Goal: Information Seeking & Learning: Learn about a topic

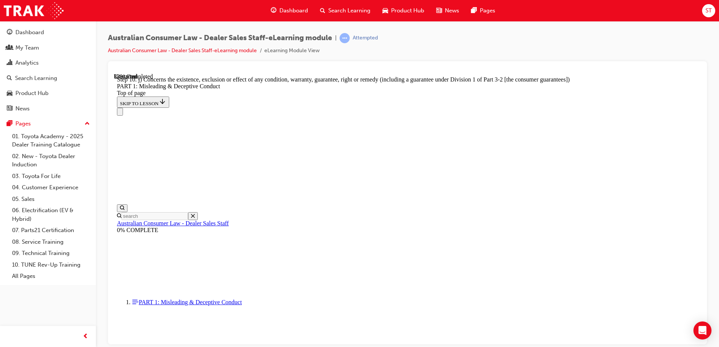
scroll to position [865, 0]
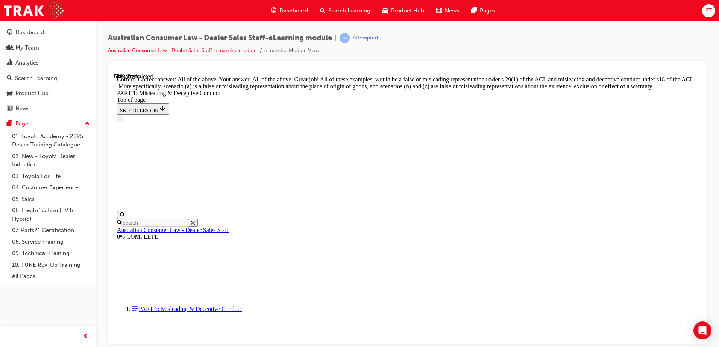
scroll to position [1292, 0]
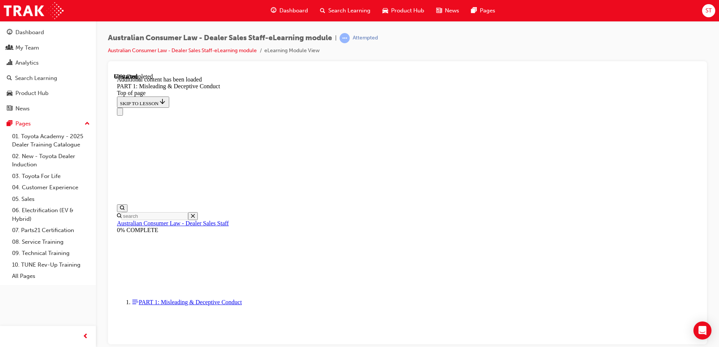
scroll to position [1483, 0]
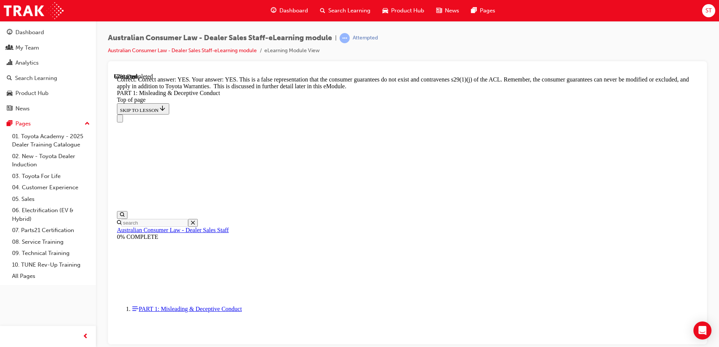
scroll to position [1645, 0]
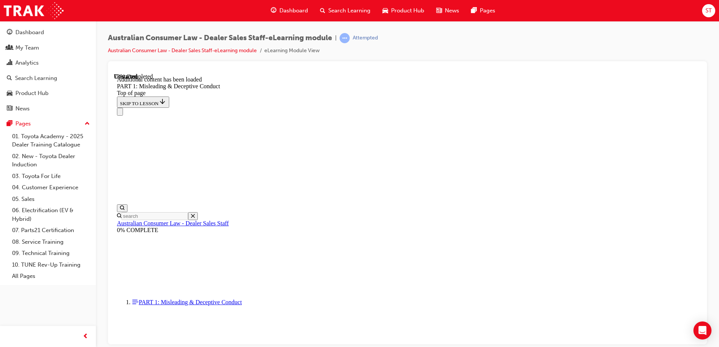
scroll to position [1837, 0]
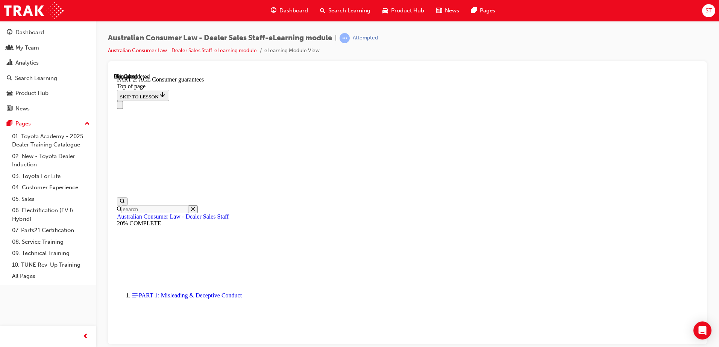
scroll to position [1236, 0]
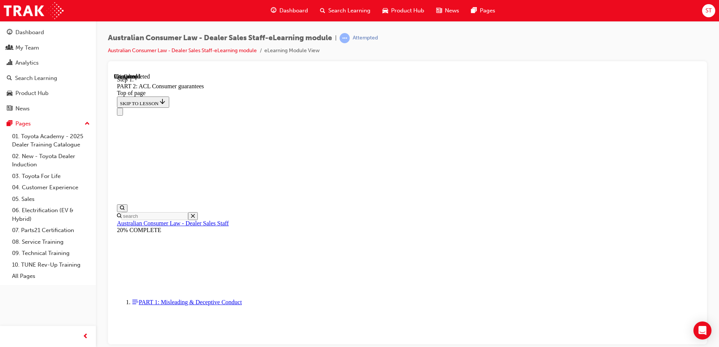
scroll to position [1219, 0]
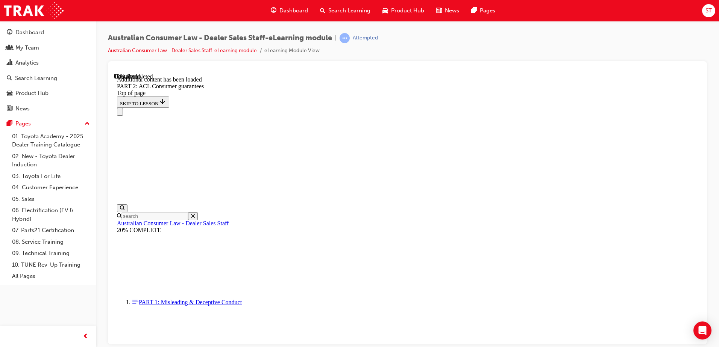
scroll to position [1422, 0]
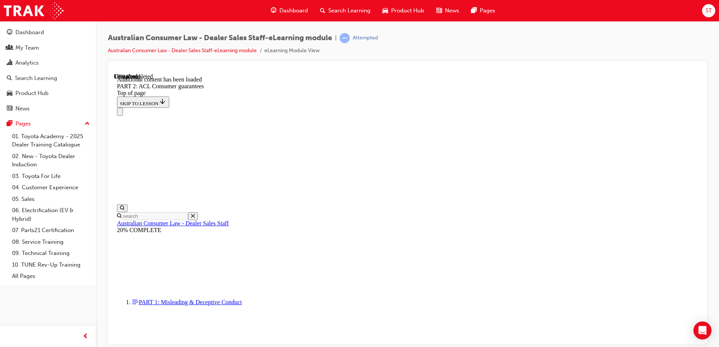
scroll to position [1858, 0]
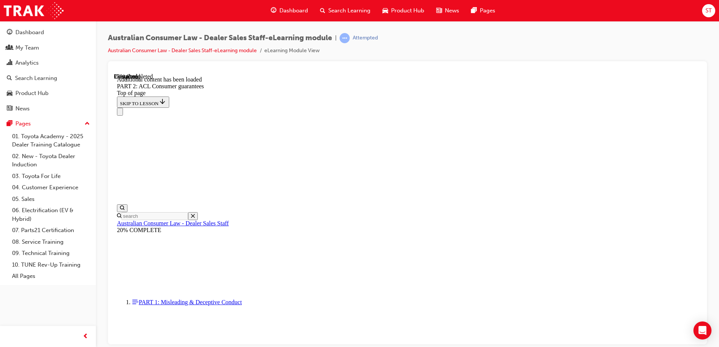
scroll to position [2231, 0]
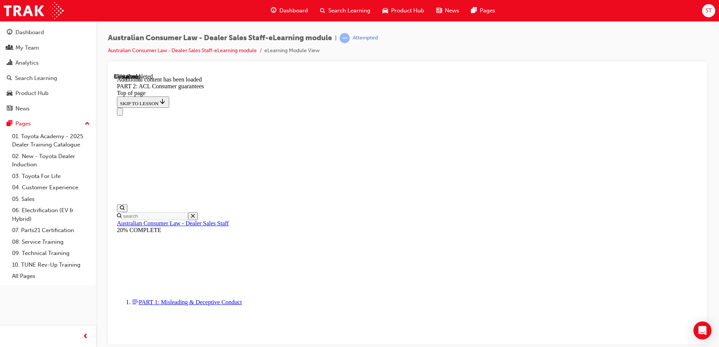
scroll to position [3280, 0]
drag, startPoint x: 348, startPoint y: 139, endPoint x: 356, endPoint y: 144, distance: 9.1
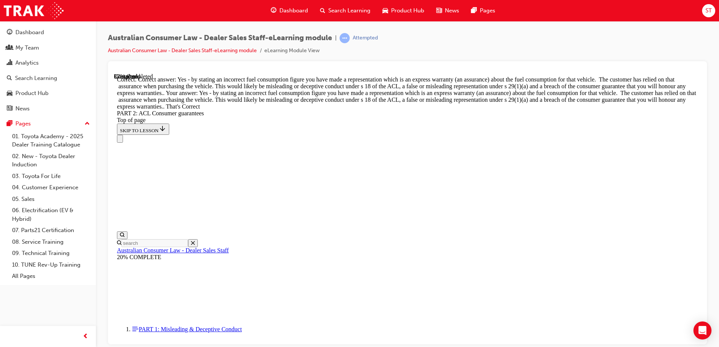
scroll to position [3393, 0]
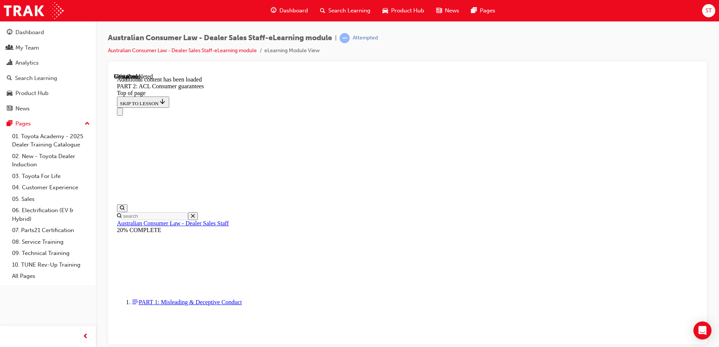
scroll to position [4636, 0]
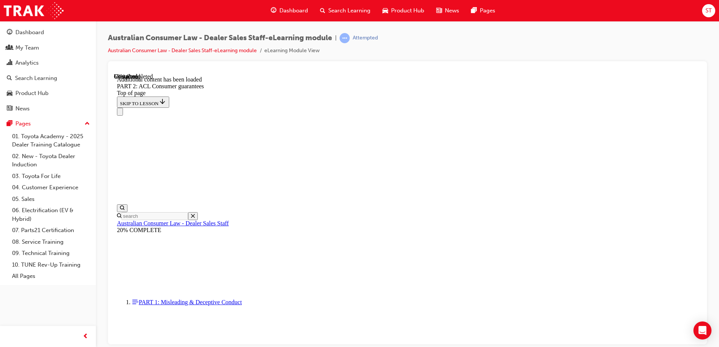
scroll to position [4949, 0]
